Goal: Information Seeking & Learning: Stay updated

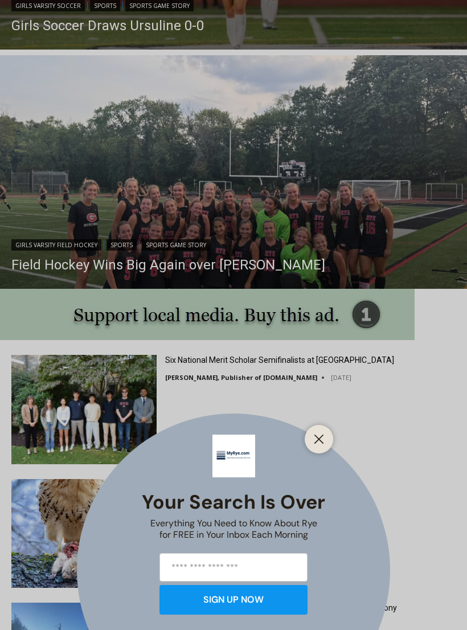
scroll to position [883, 0]
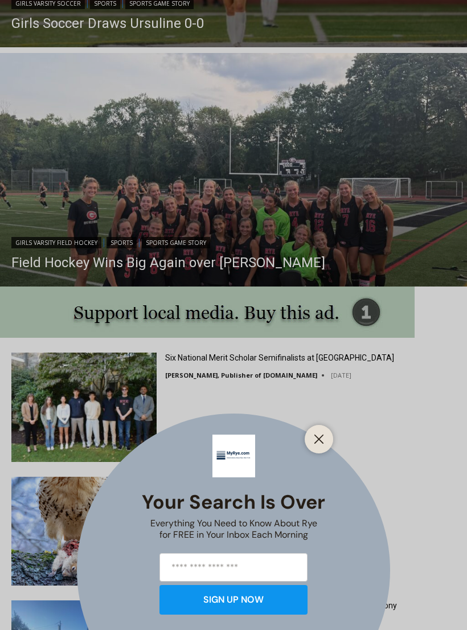
click at [320, 447] on button "Close" at bounding box center [319, 439] width 16 height 16
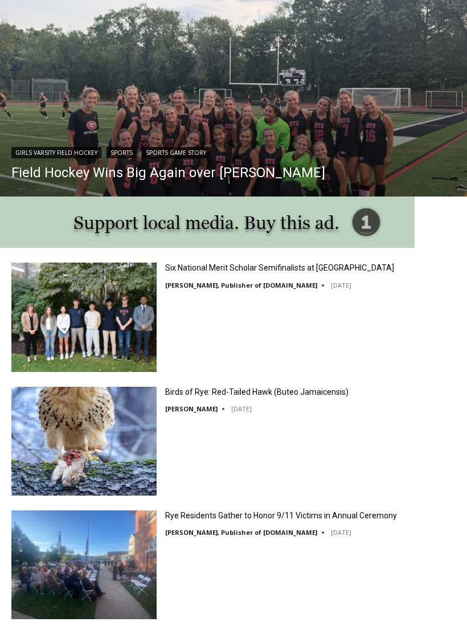
scroll to position [968, 0]
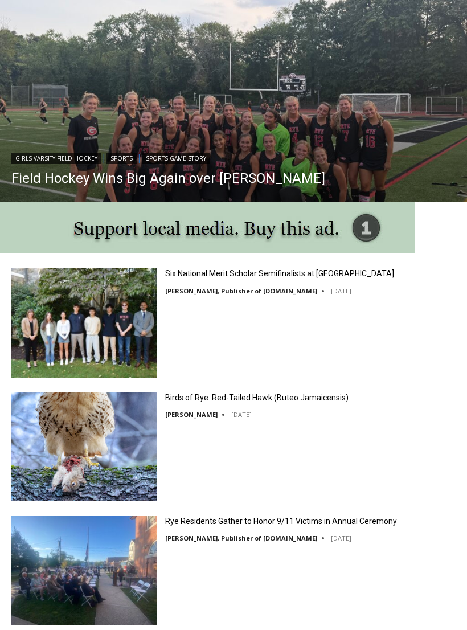
click at [75, 328] on img at bounding box center [83, 322] width 145 height 109
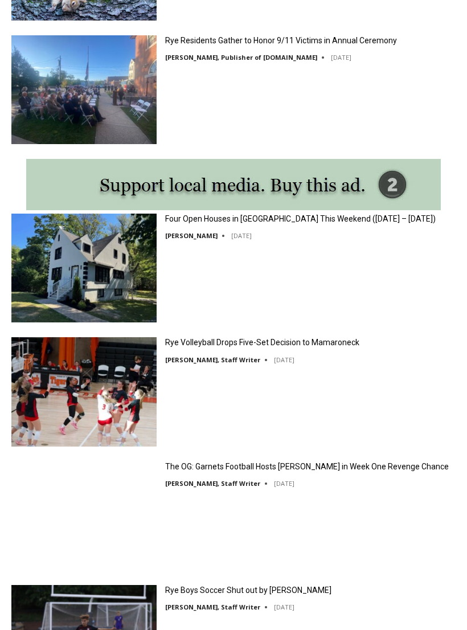
scroll to position [1449, 0]
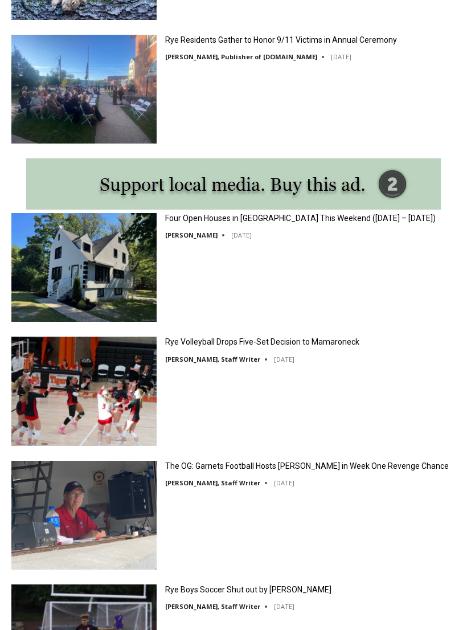
click at [75, 267] on img at bounding box center [83, 267] width 145 height 109
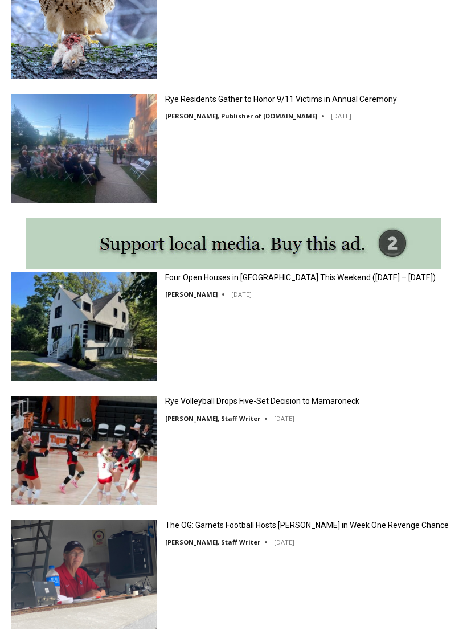
scroll to position [1391, 0]
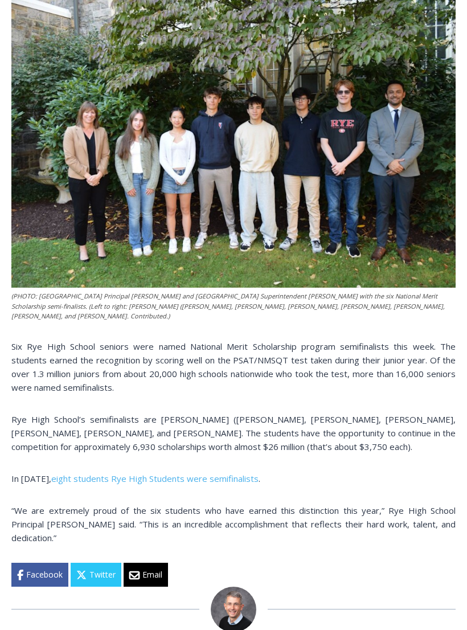
scroll to position [433, 0]
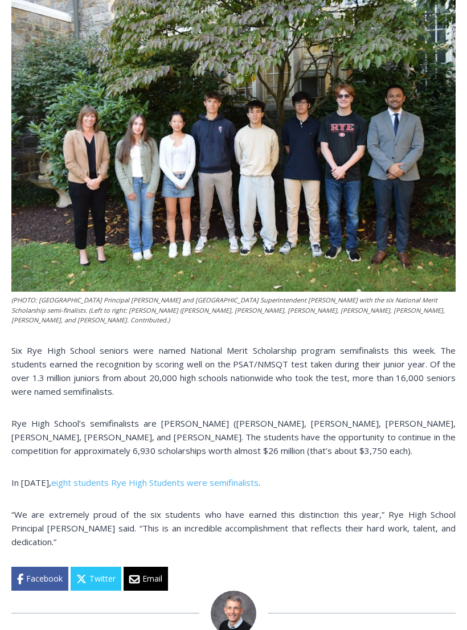
click at [226, 206] on img at bounding box center [233, 144] width 444 height 296
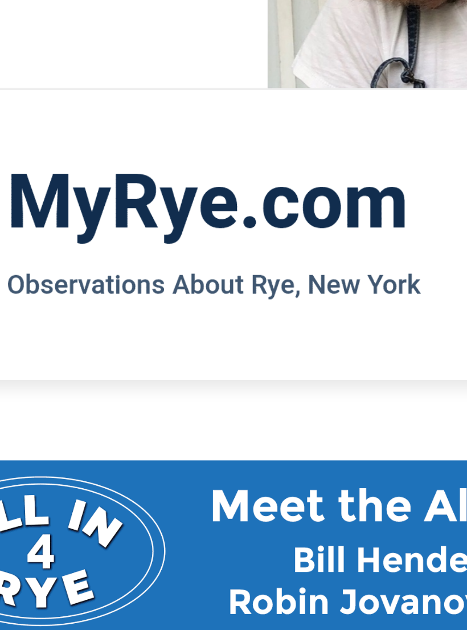
scroll to position [118, 0]
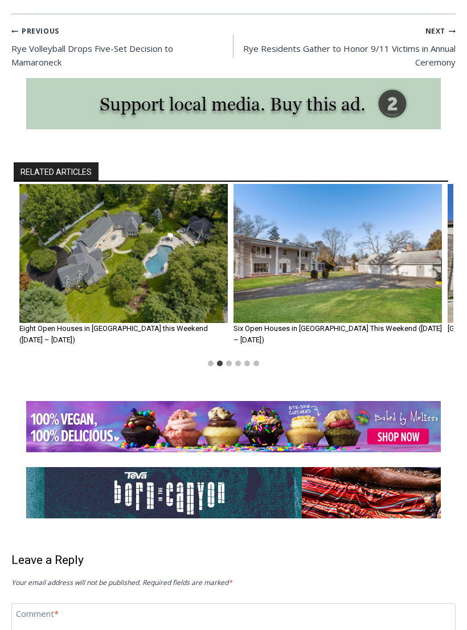
scroll to position [2395, 0]
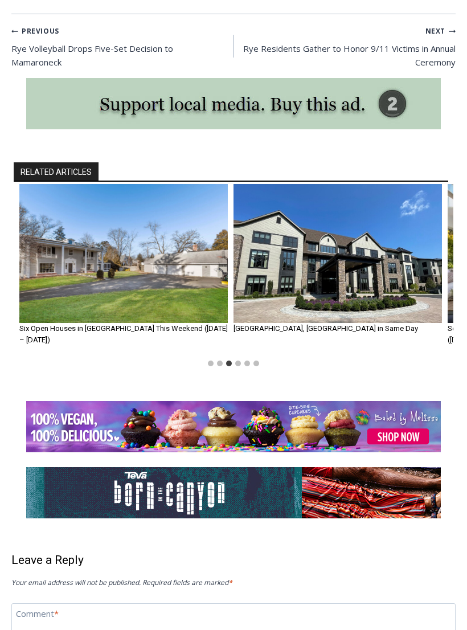
click at [377, 273] on img "4 of 6" at bounding box center [338, 253] width 208 height 139
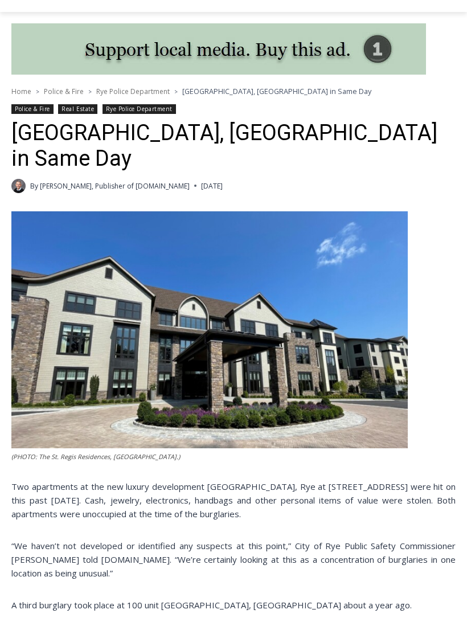
scroll to position [211, 0]
